Goal: Transaction & Acquisition: Purchase product/service

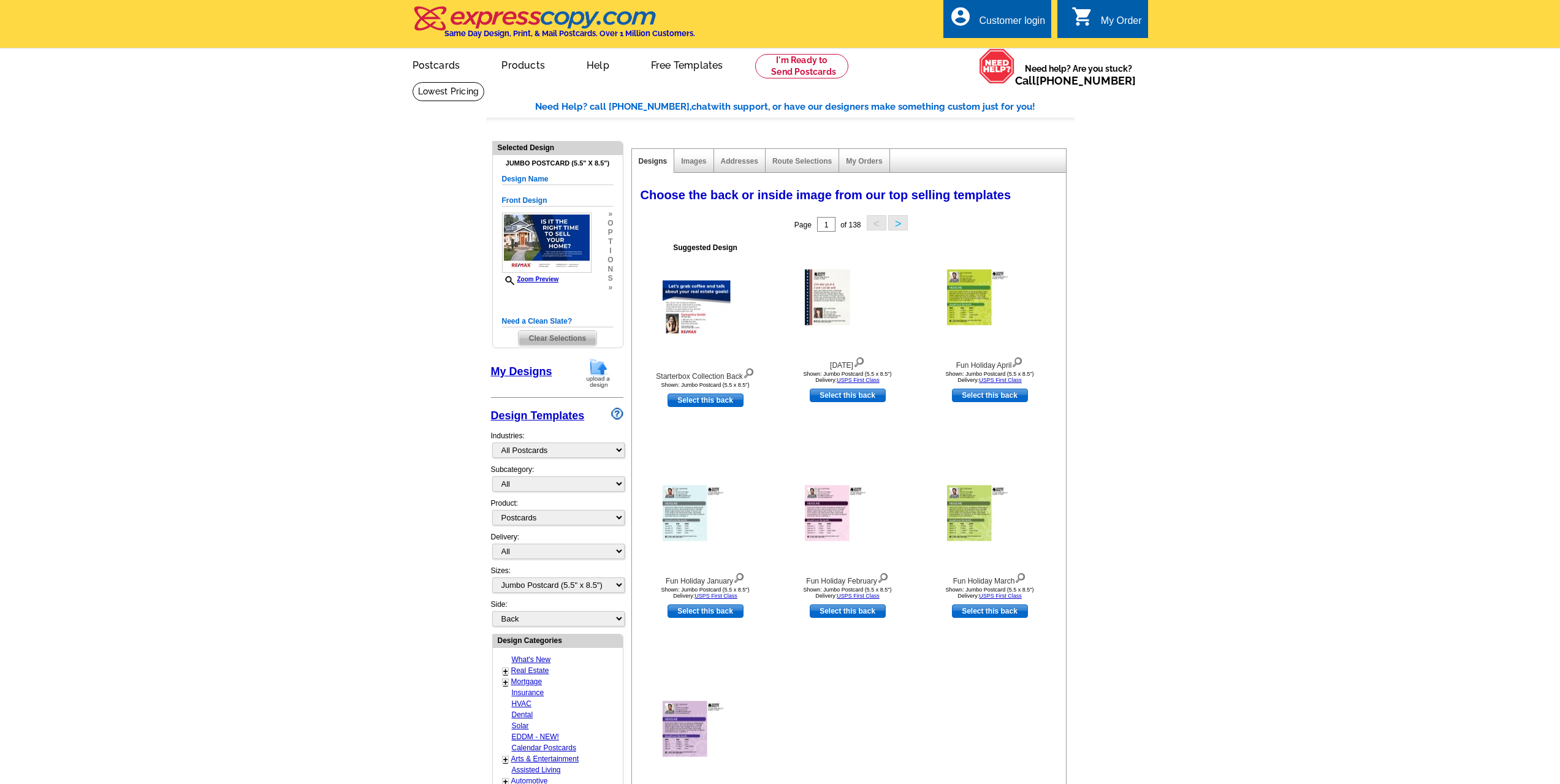
select select "971"
select select "1"
select select "2"
select select "back"
click at [619, 453] on select "What's New Real Estate Mortgage Insurance HVAC Dental Solar EDDM - NEW! Calenda…" at bounding box center [558, 450] width 132 height 16
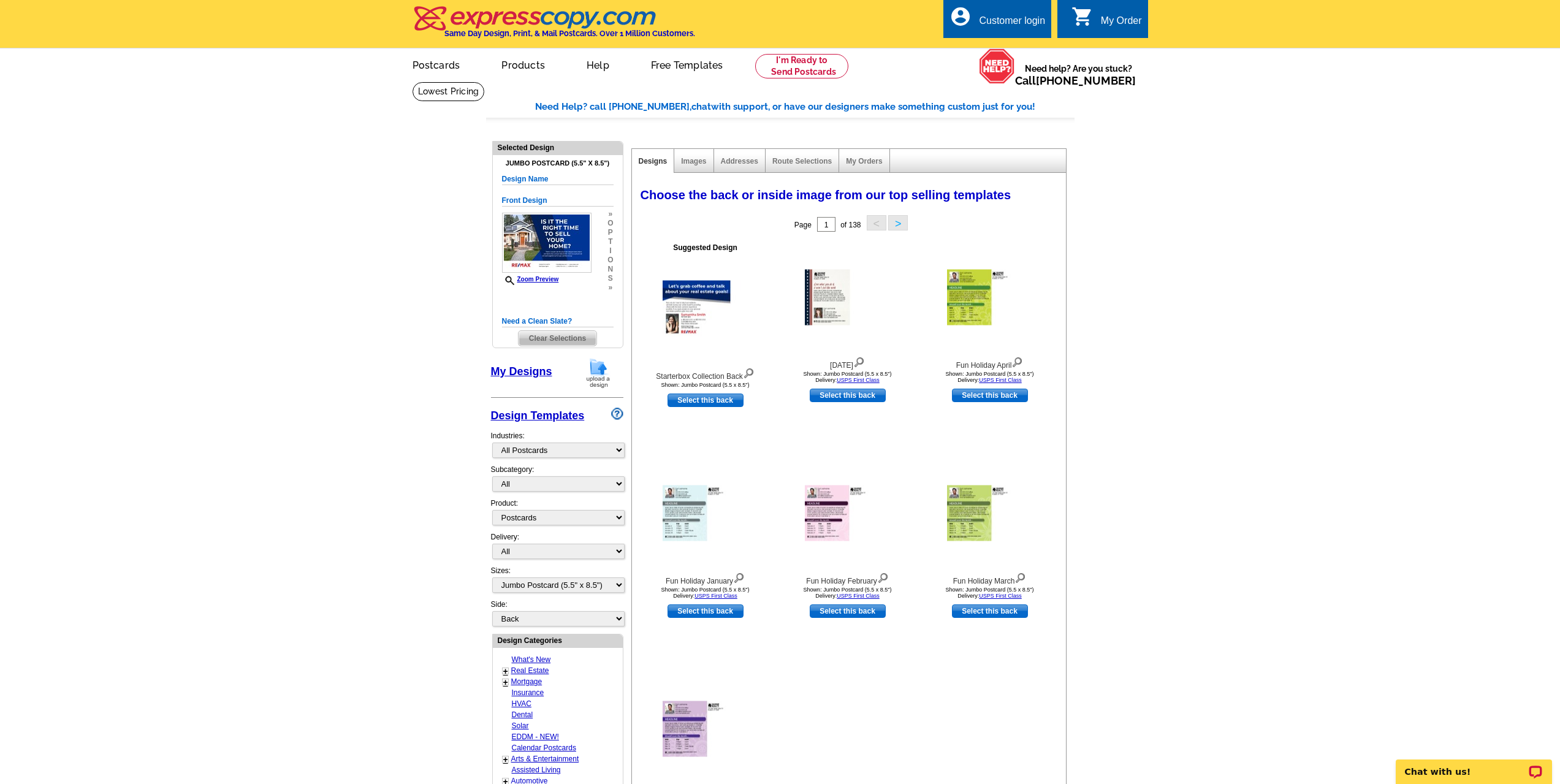
click at [445, 564] on main "Need Help? call [PHONE_NUMBER], chat with support, or have our designers make s…" at bounding box center [780, 629] width 1560 height 1096
click at [530, 673] on link "Real Estate" at bounding box center [530, 670] width 38 height 9
select select "785"
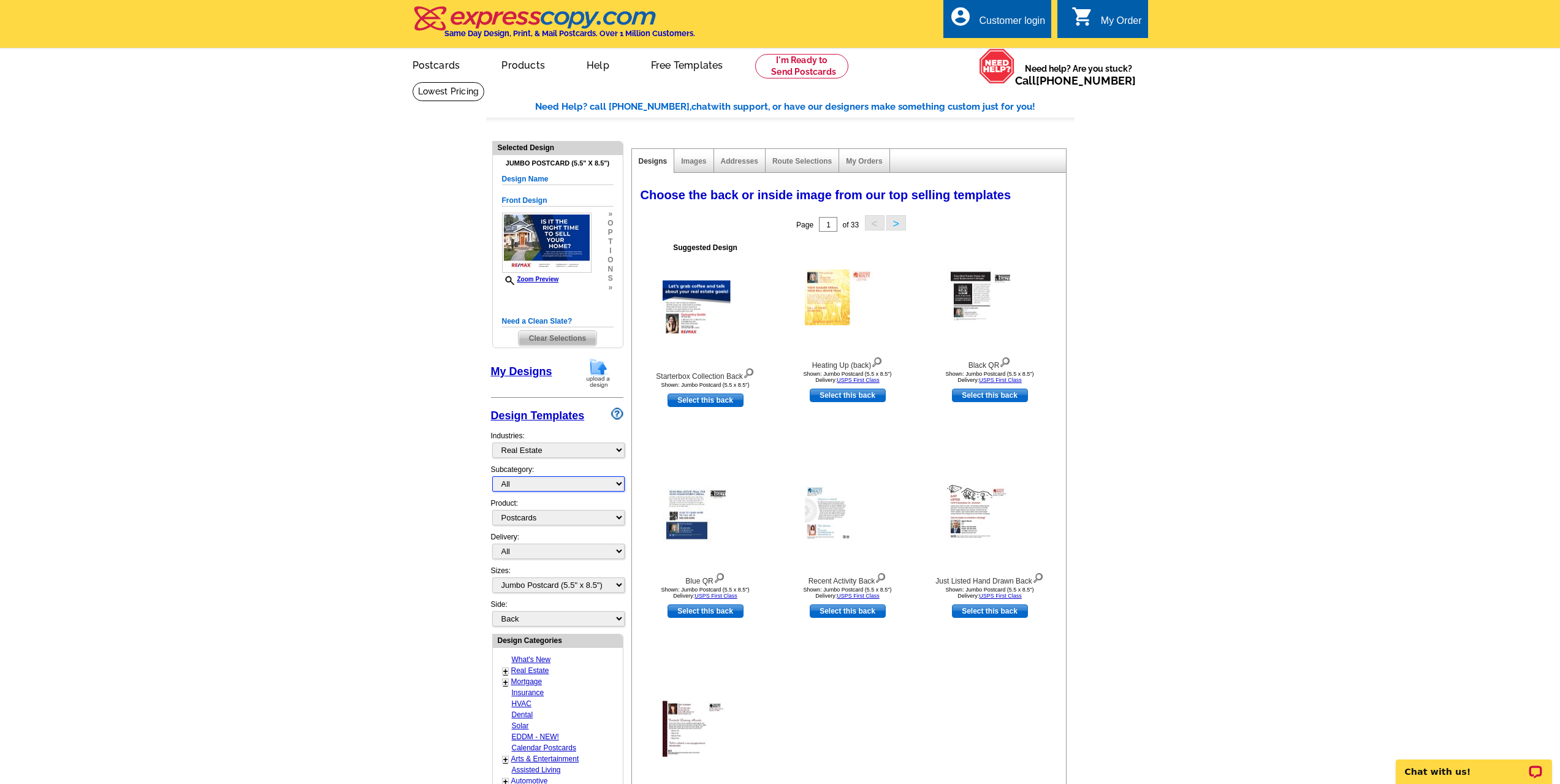
click at [618, 485] on select "All RE/MAX® Referrals [PERSON_NAME]® Berkshire Hathaway Home Services Century 2…" at bounding box center [558, 484] width 132 height 16
select select "807"
click at [492, 477] on select "All RE/MAX® Referrals [PERSON_NAME]® Berkshire Hathaway Home Services Century 2…" at bounding box center [558, 484] width 132 height 16
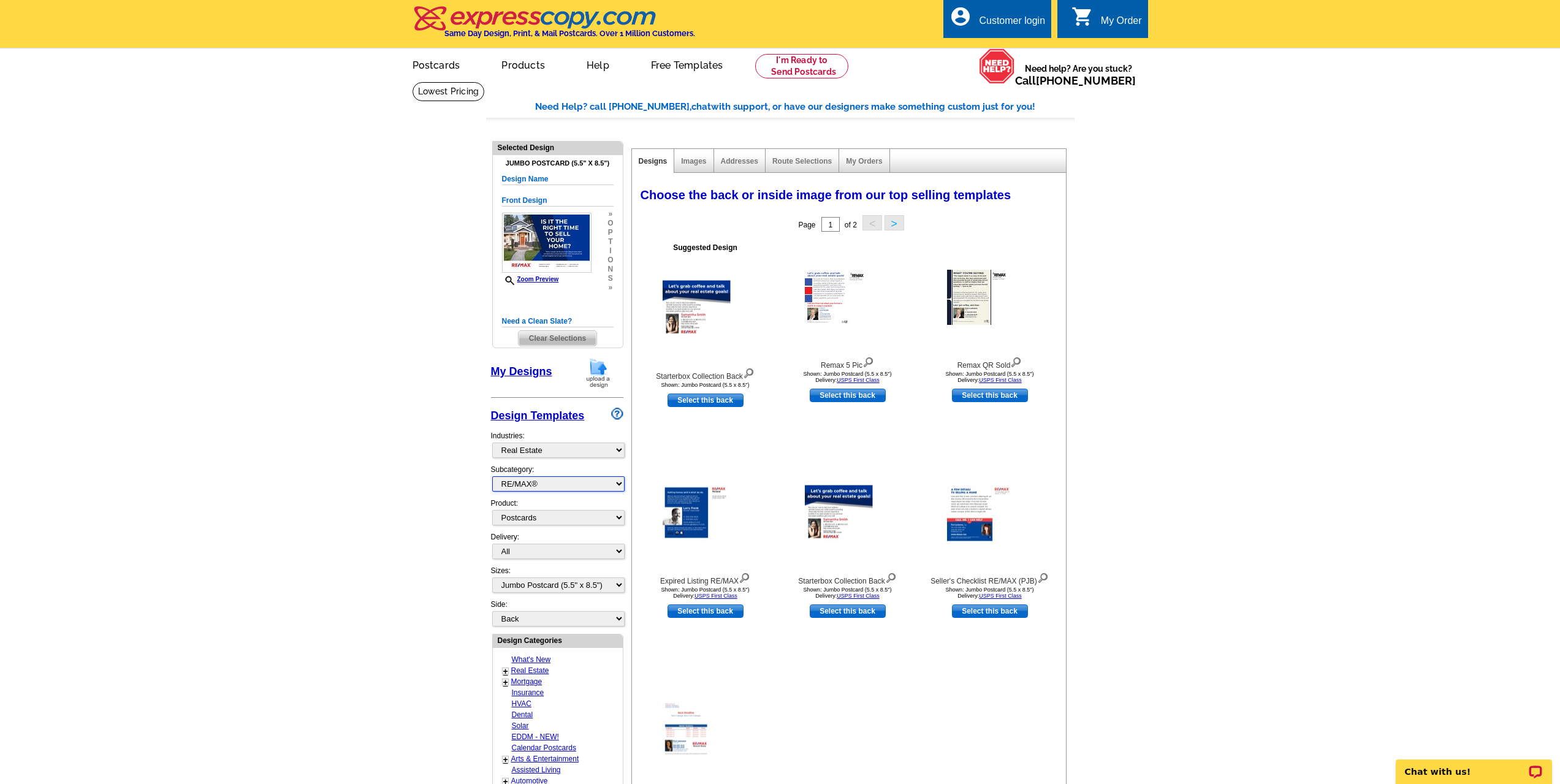
click at [618, 484] on select "All RE/MAX® Referrals [PERSON_NAME]® Berkshire Hathaway Home Services Century 2…" at bounding box center [558, 484] width 132 height 16
click at [492, 477] on select "All RE/MAX® Referrals [PERSON_NAME]® Berkshire Hathaway Home Services Century 2…" at bounding box center [558, 484] width 132 height 16
click at [621, 553] on select "All First Class Mail Shipped to Me EDDM Save 66% on Postage" at bounding box center [558, 551] width 132 height 16
select select "3"
click at [492, 544] on select "All First Class Mail Shipped to Me EDDM Save 66% on Postage" at bounding box center [558, 551] width 132 height 16
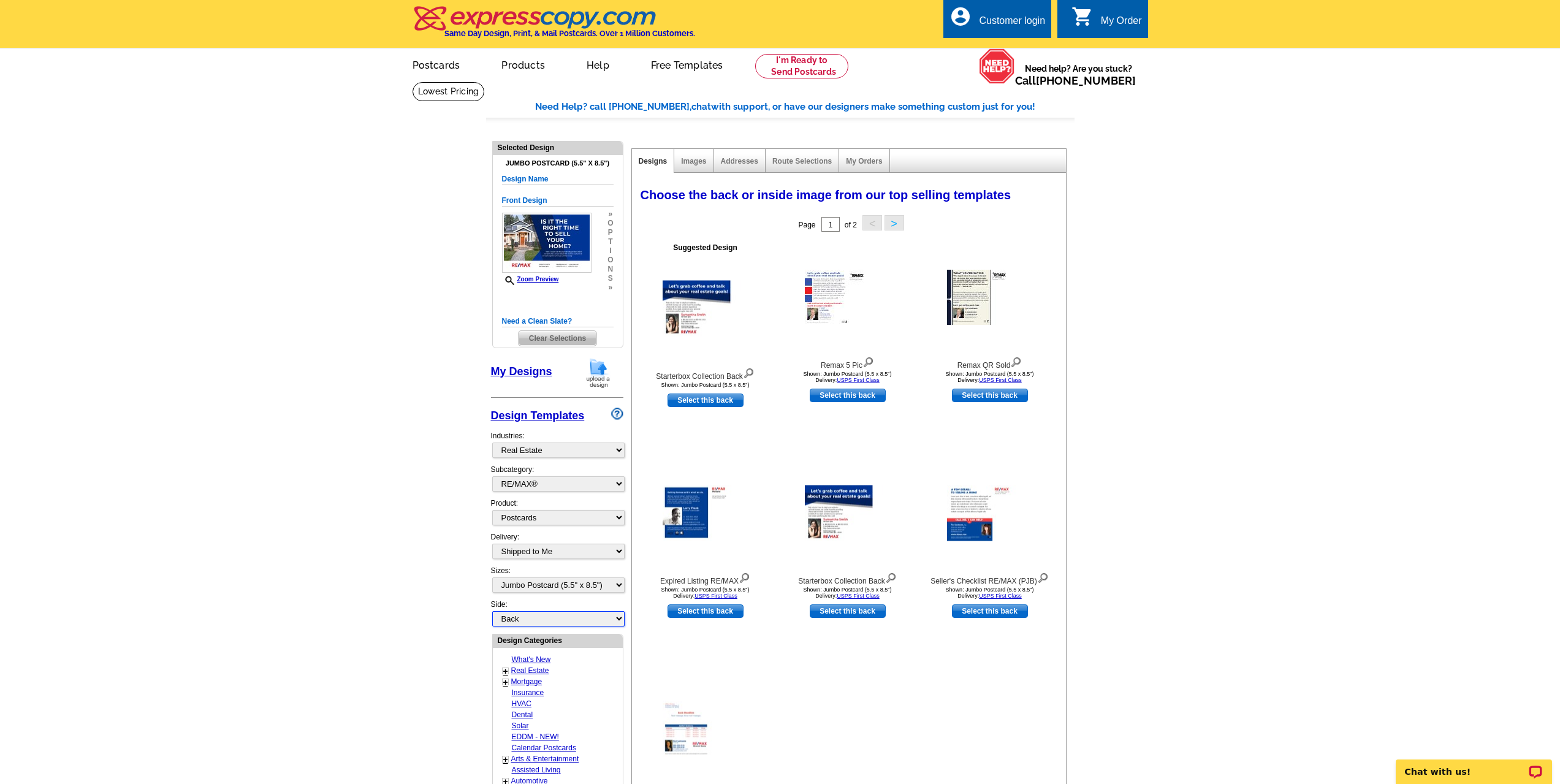
click at [619, 619] on select "Front Back" at bounding box center [558, 618] width 132 height 16
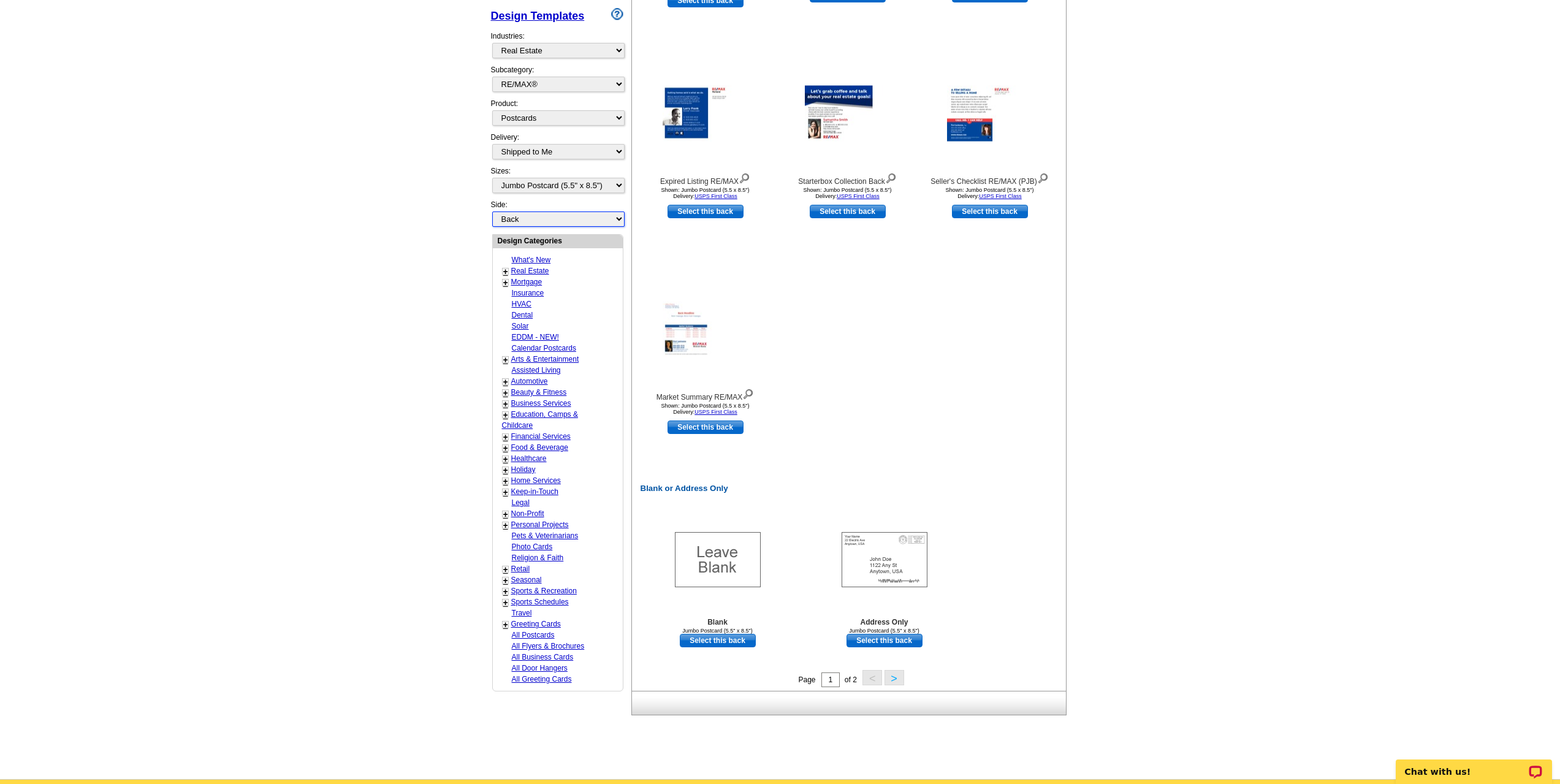
scroll to position [429, 0]
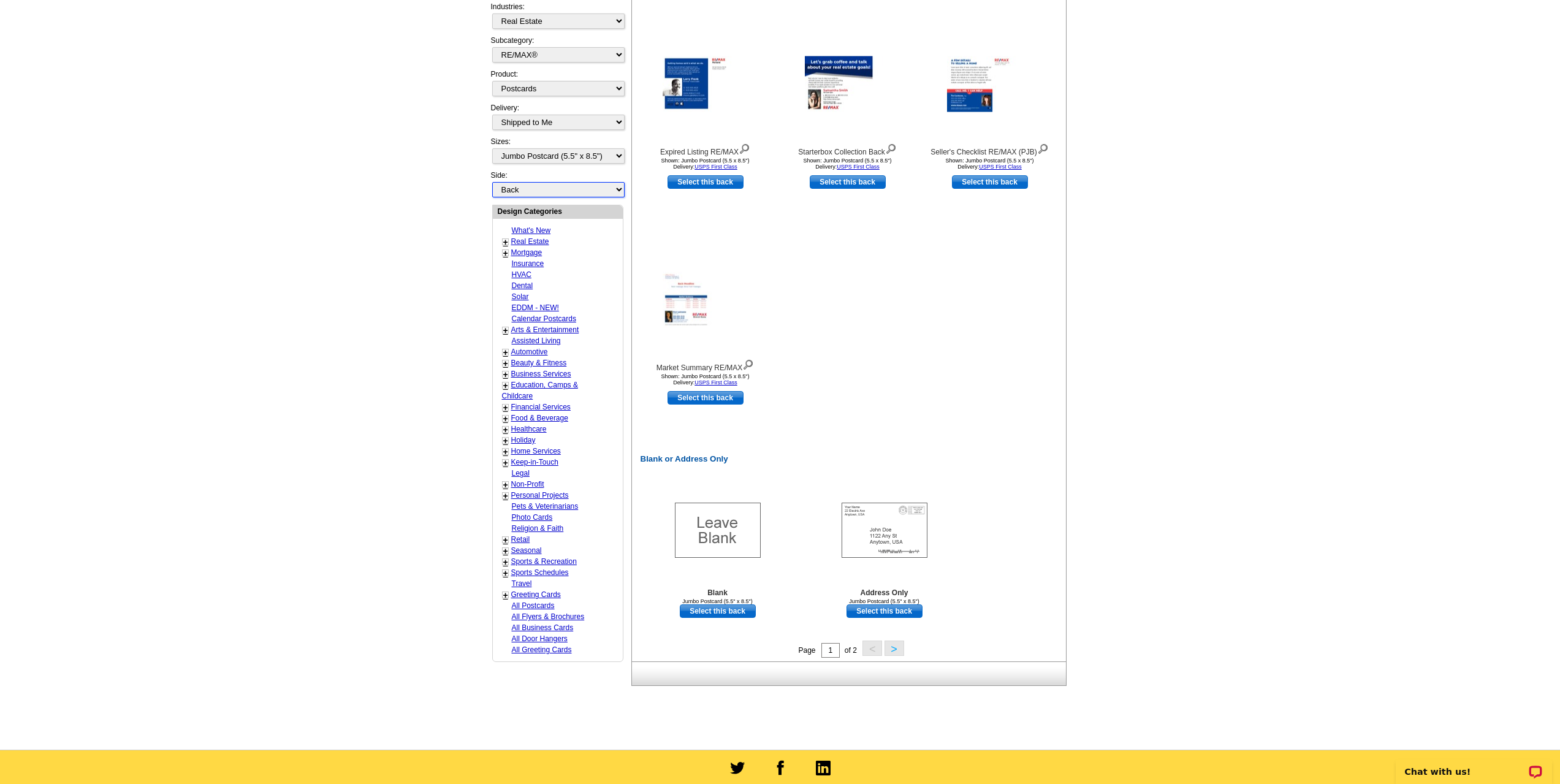
click at [618, 193] on select "Front Back" at bounding box center [558, 190] width 132 height 16
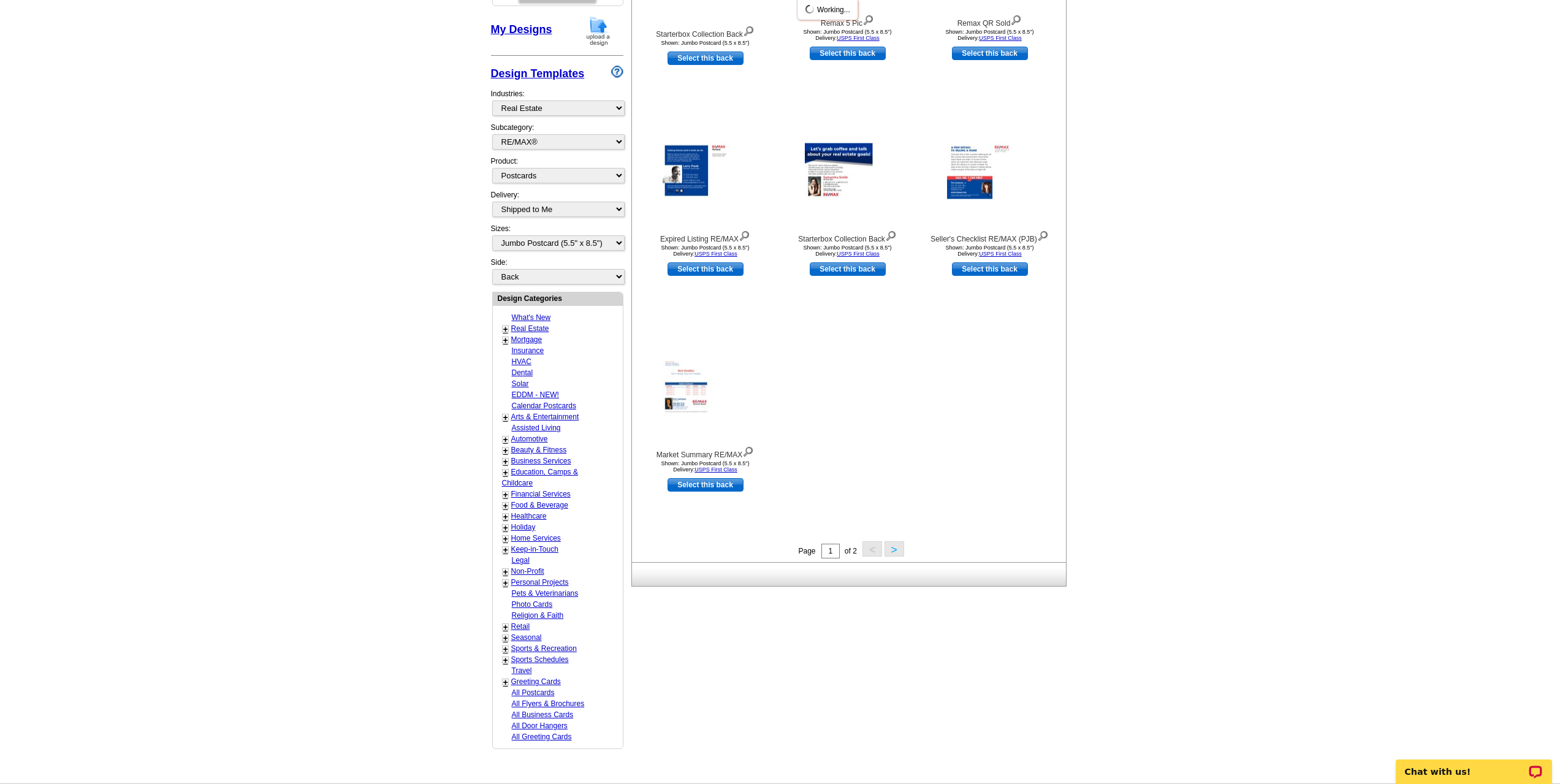
drag, startPoint x: 555, startPoint y: 212, endPoint x: 550, endPoint y: 216, distance: 6.4
click at [555, 212] on div "My Designs Design Templates Industries: What's New Real Estate Mortgage Insuran…" at bounding box center [556, 150] width 132 height 270
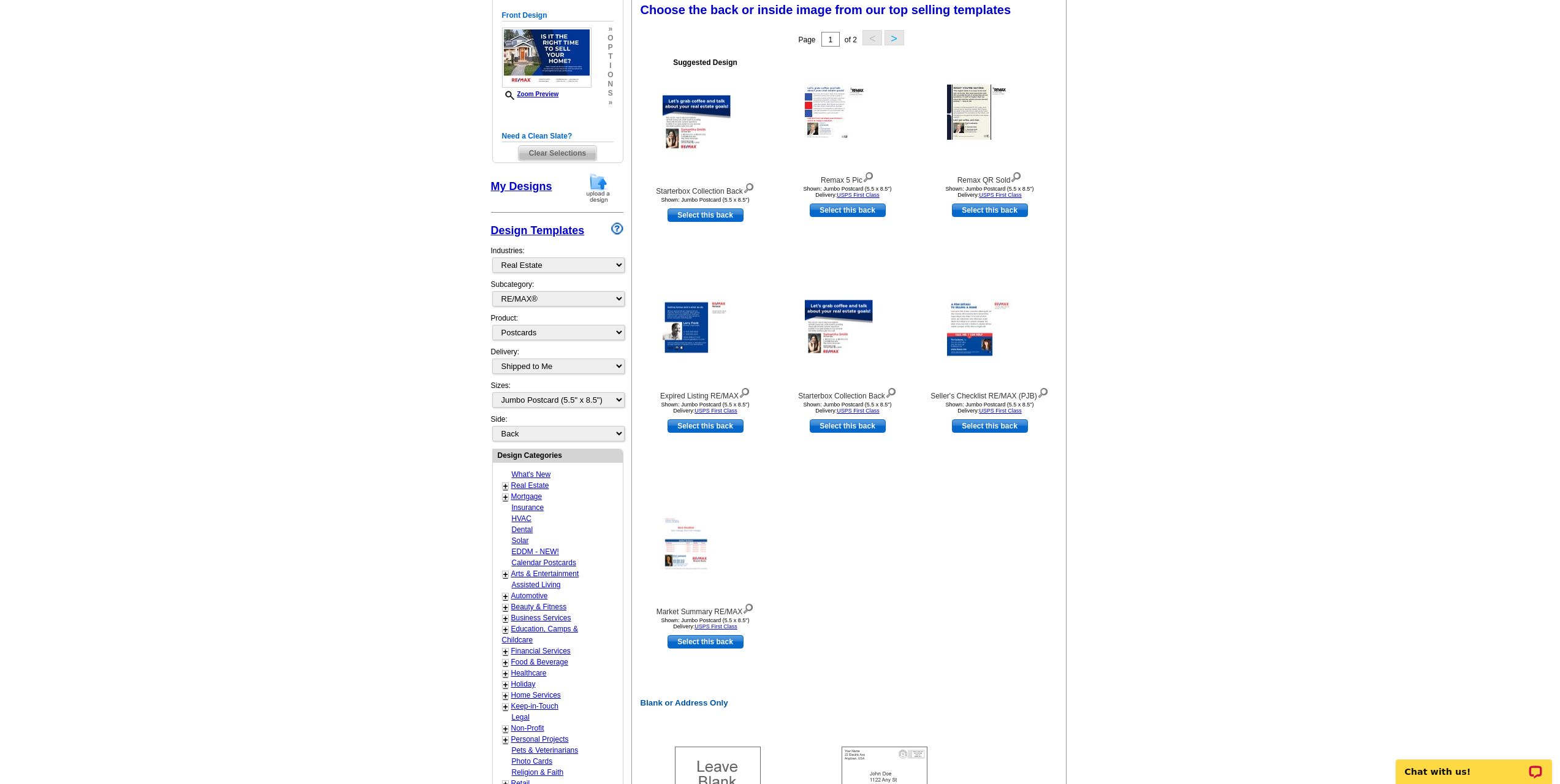
scroll to position [181, 0]
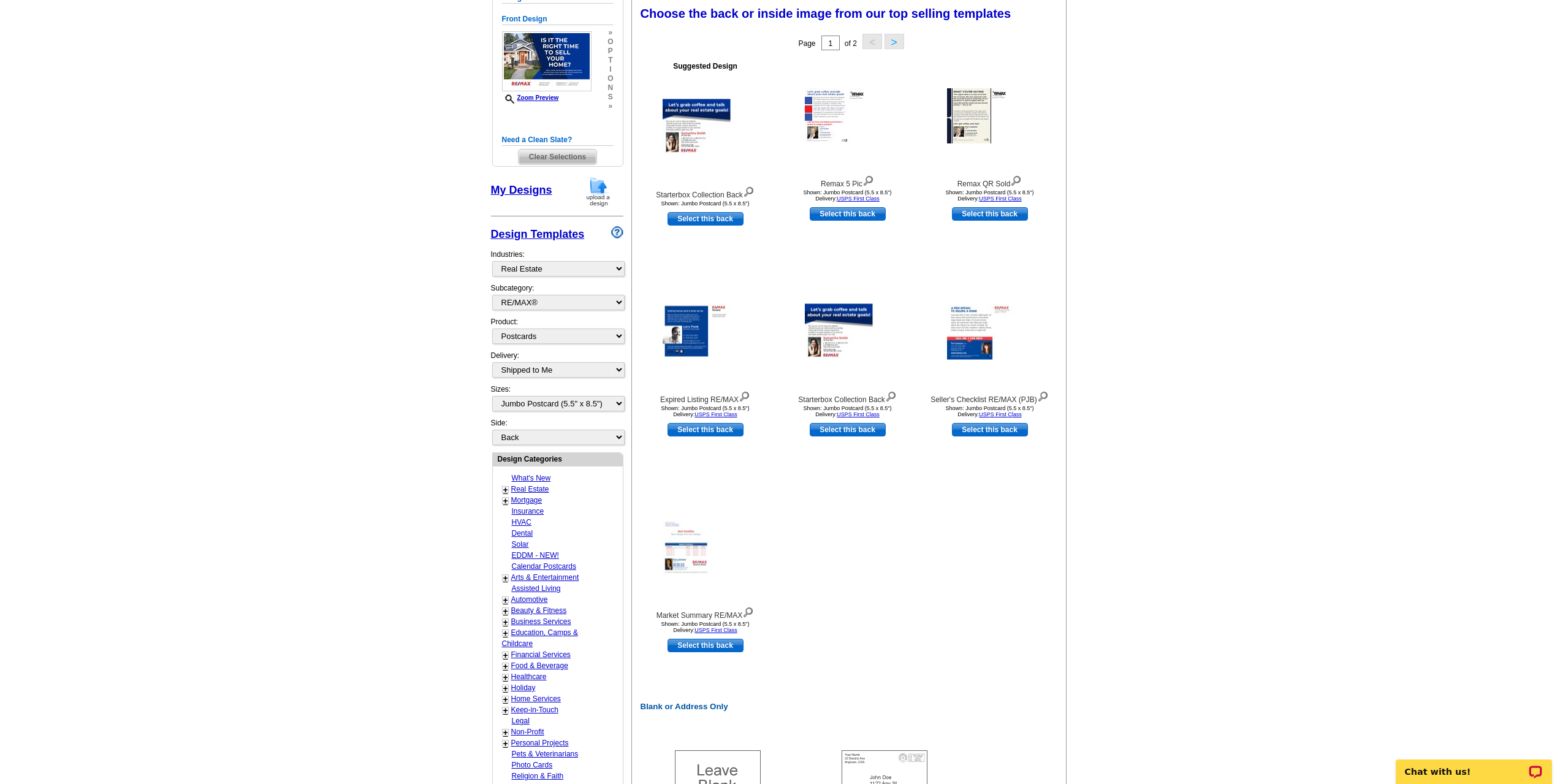
drag, startPoint x: 406, startPoint y: 462, endPoint x: 447, endPoint y: 457, distance: 41.3
click at [406, 462] on main "Need Help? call [PHONE_NUMBER], chat with support, or have our designers make s…" at bounding box center [780, 447] width 1560 height 1096
click at [614, 442] on select "Front Back" at bounding box center [558, 437] width 132 height 16
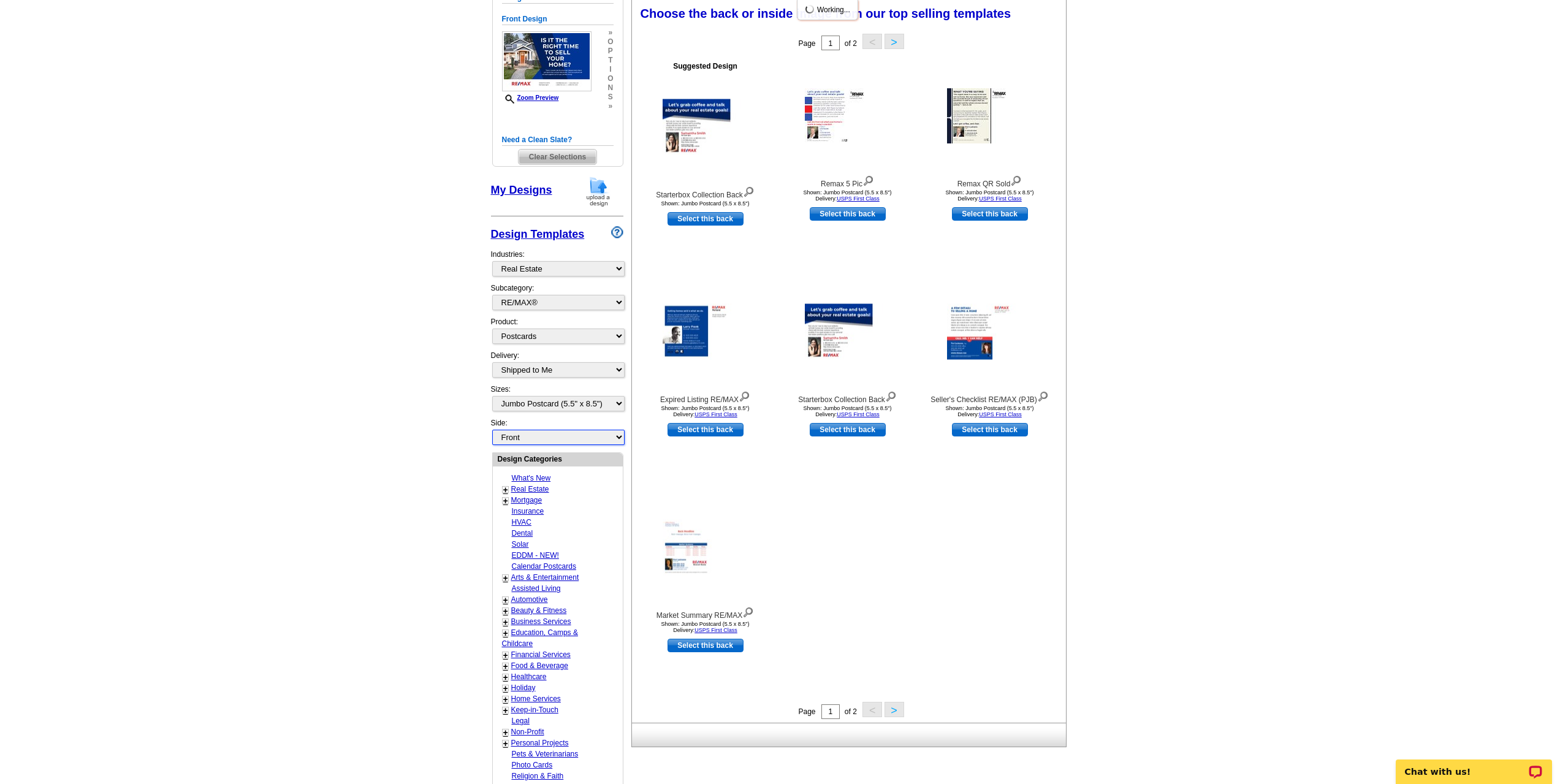
click at [492, 430] on select "Front Back" at bounding box center [558, 437] width 132 height 16
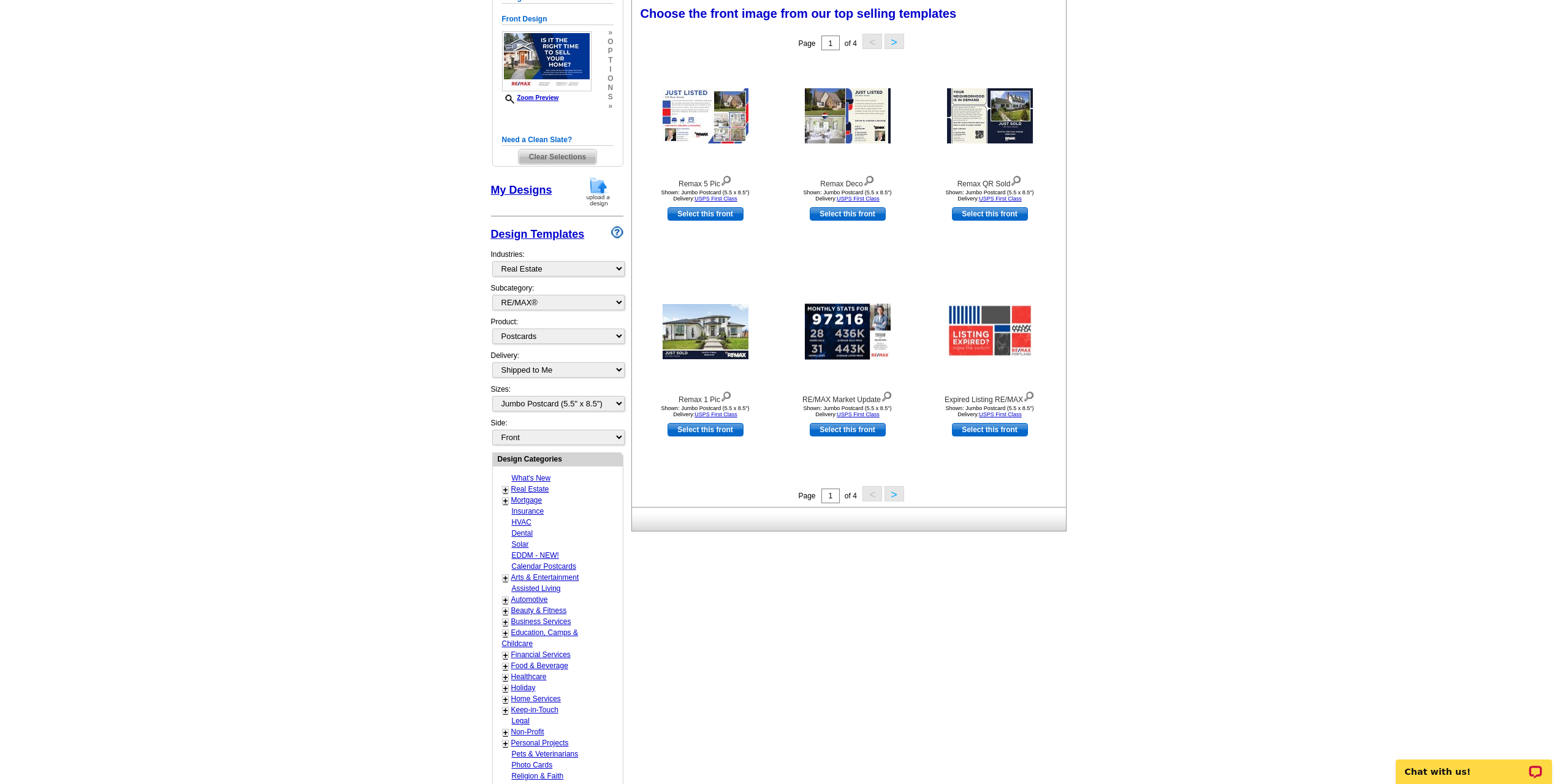
click at [894, 501] on button ">" at bounding box center [894, 494] width 20 height 16
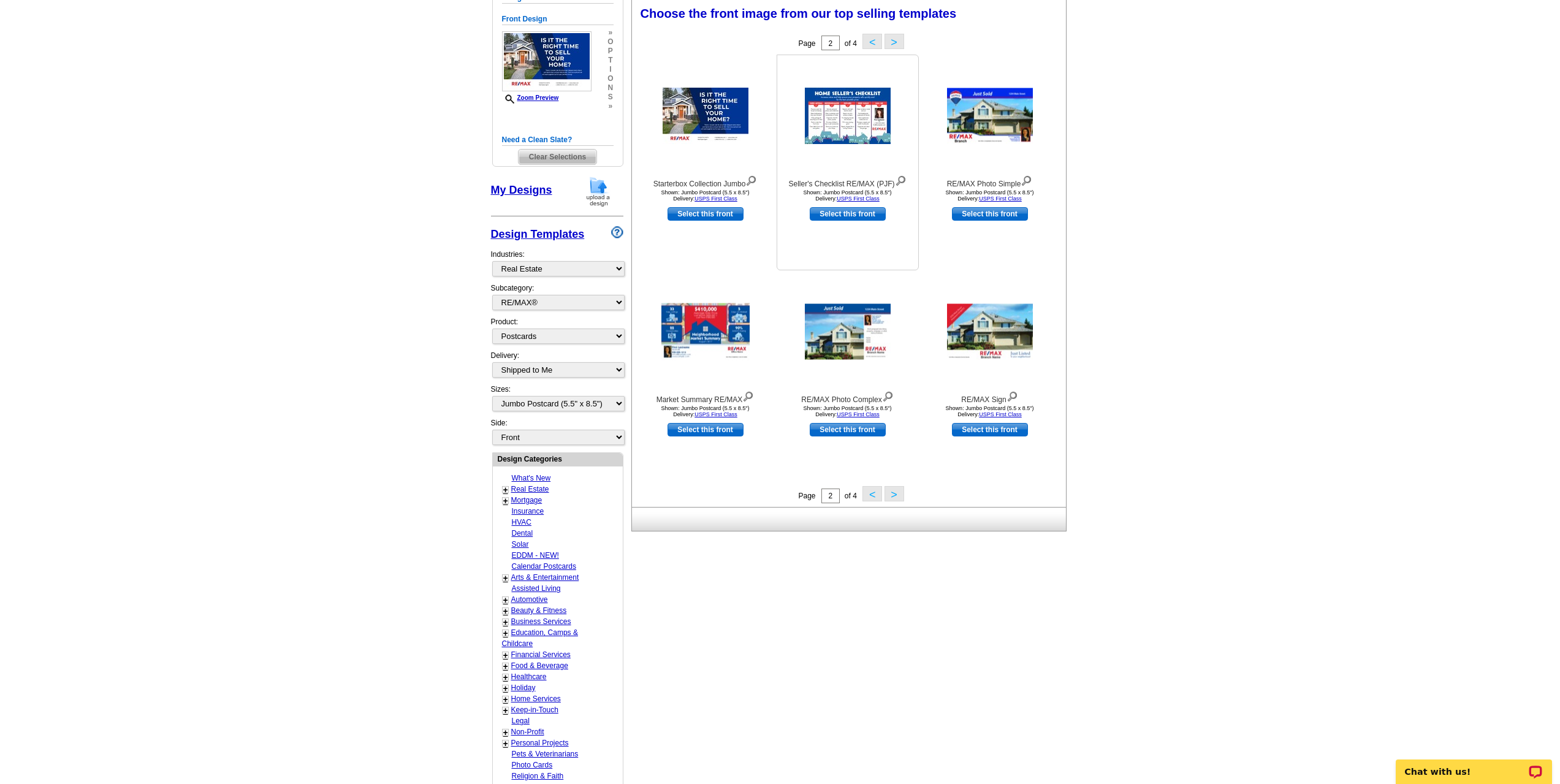
click at [857, 127] on img at bounding box center [847, 115] width 86 height 56
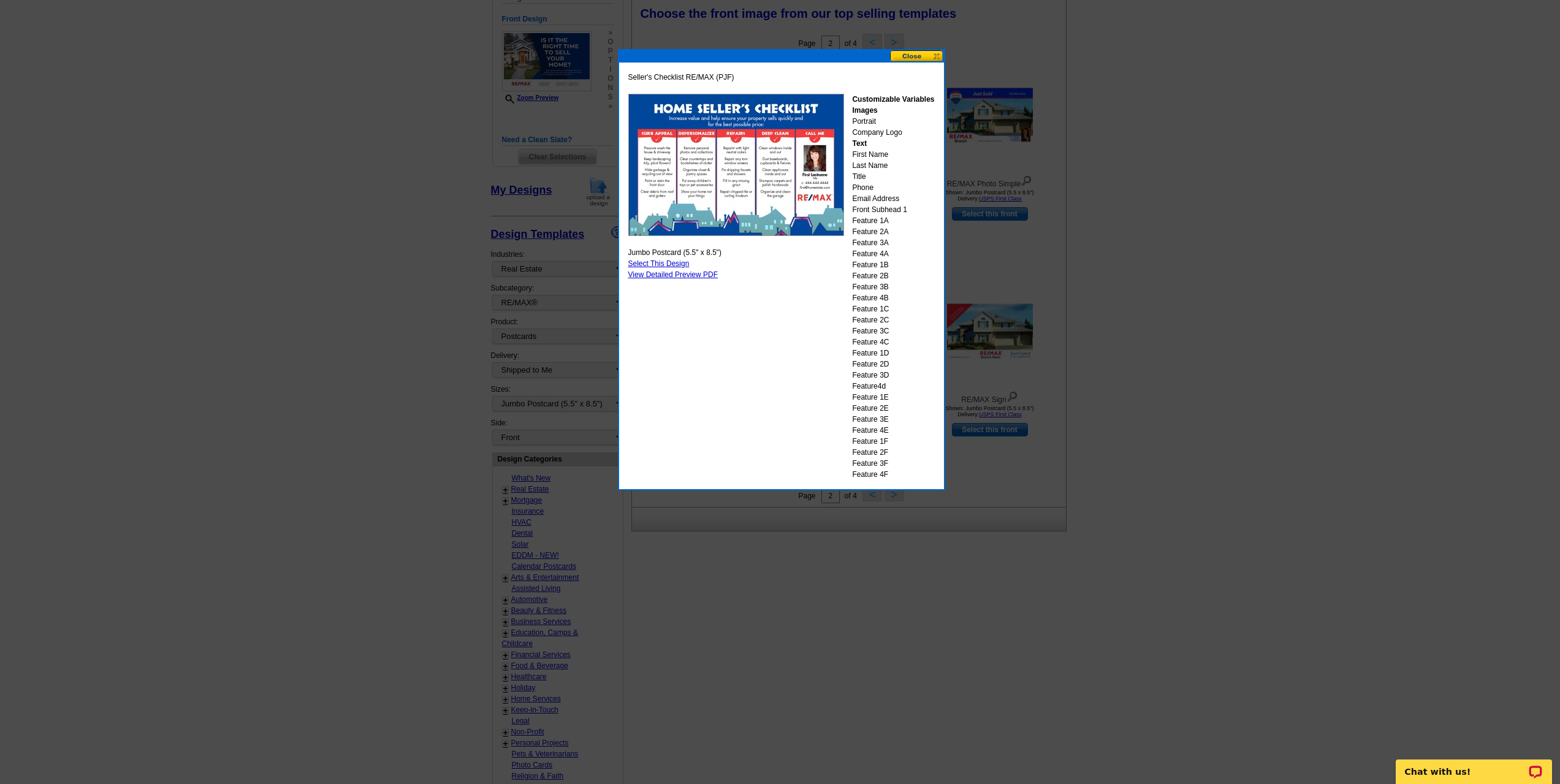
click at [717, 178] on img at bounding box center [736, 165] width 216 height 142
click at [656, 263] on link "Select This Design" at bounding box center [658, 263] width 61 height 9
select select "back"
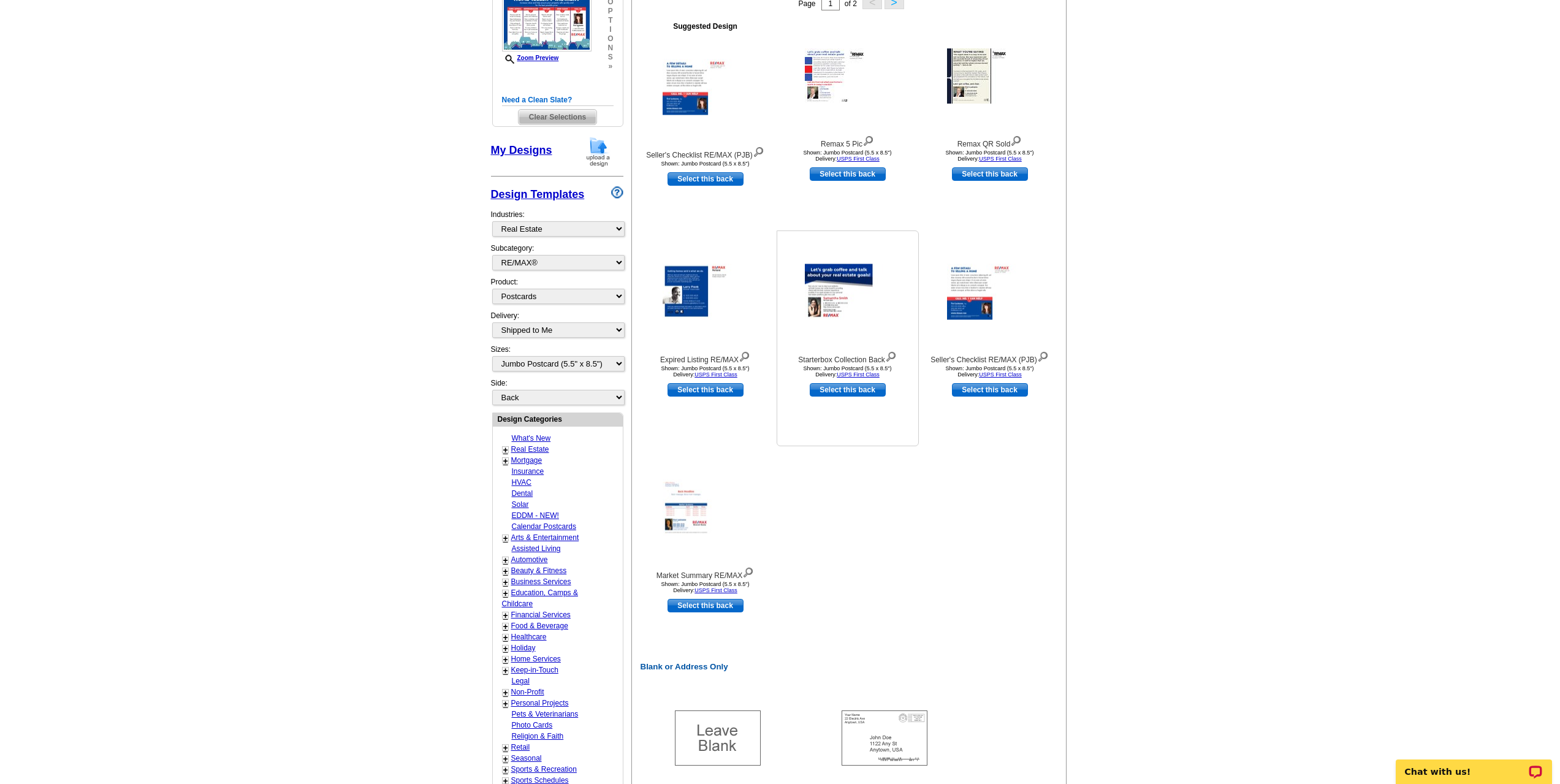
scroll to position [368, 0]
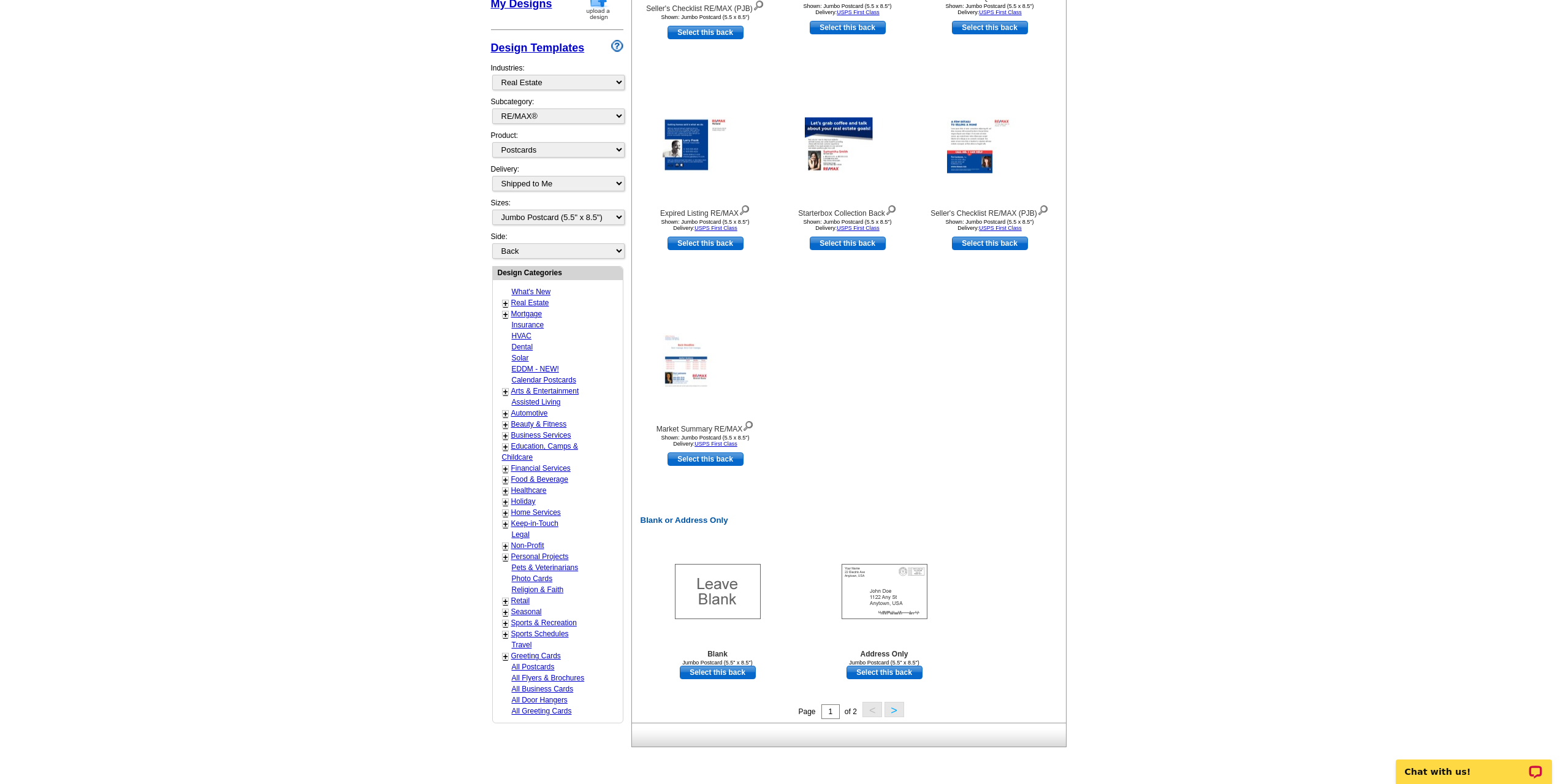
click at [893, 708] on button ">" at bounding box center [894, 709] width 20 height 16
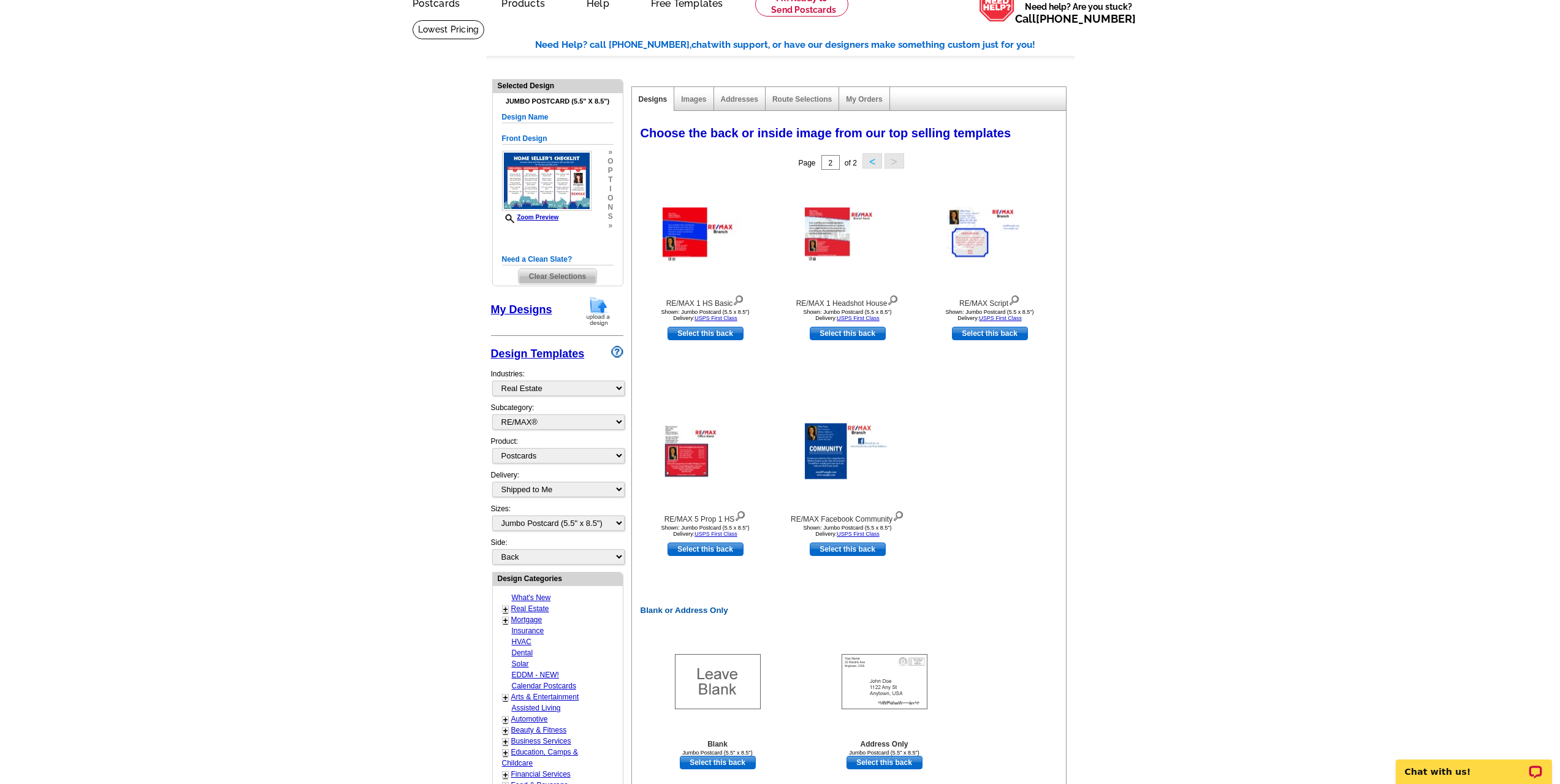
scroll to position [0, 0]
